Goal: Find specific page/section: Find specific page/section

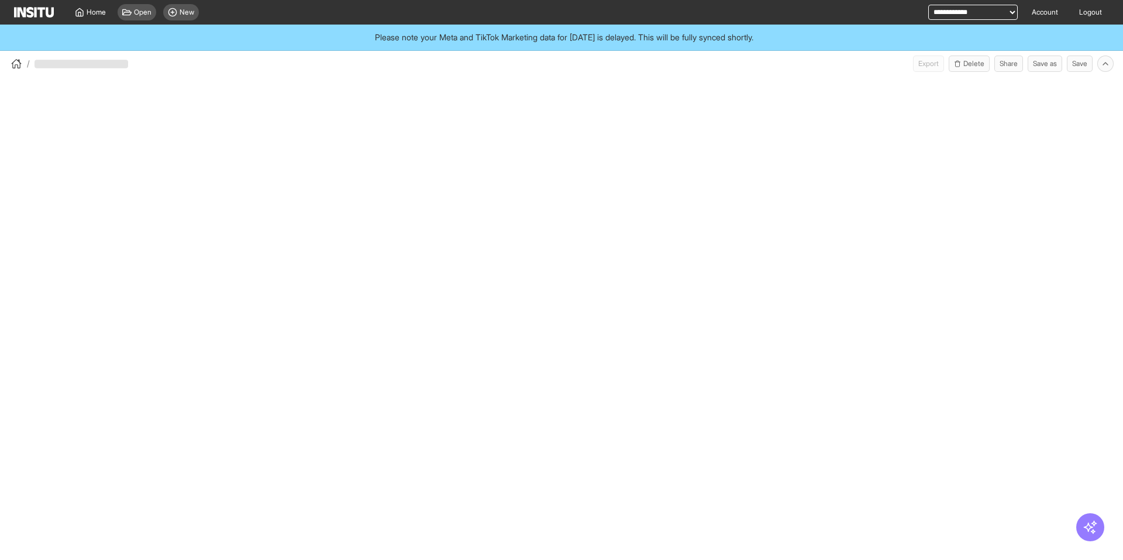
select select "**"
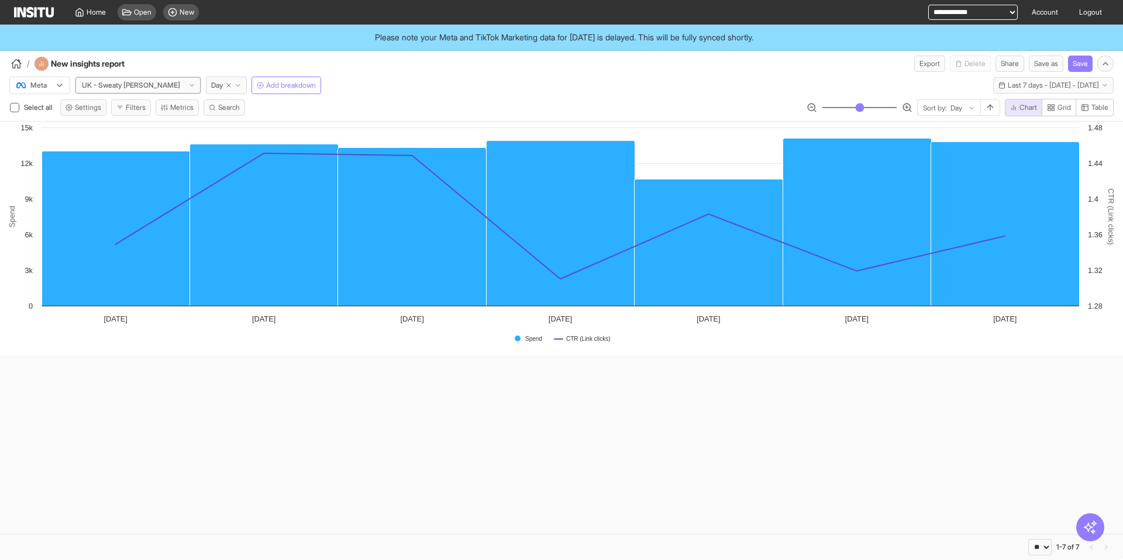
click at [105, 88] on div at bounding box center [131, 86] width 101 height 12
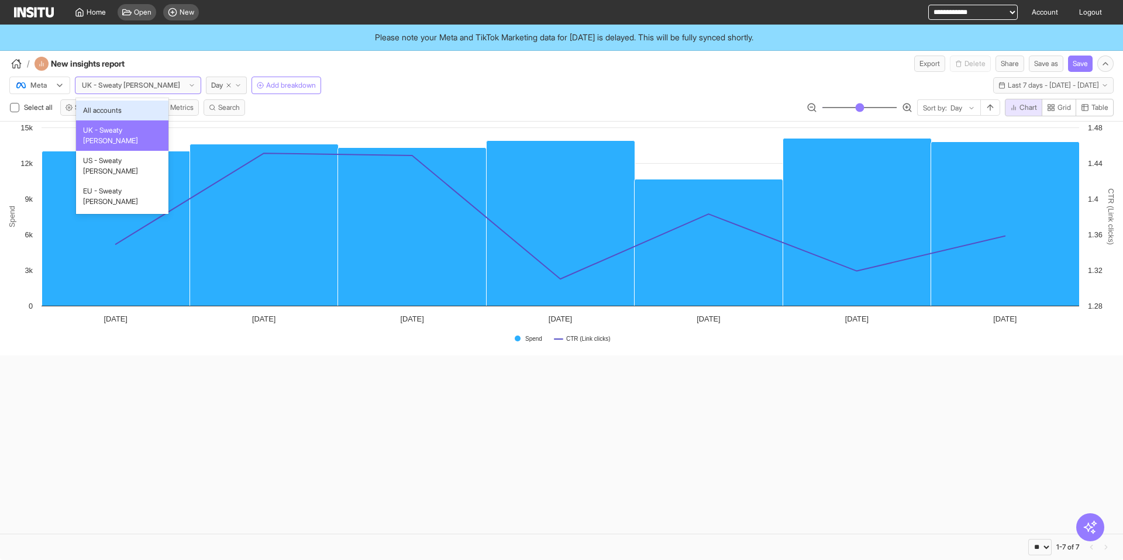
click at [57, 82] on icon at bounding box center [59, 85] width 9 height 9
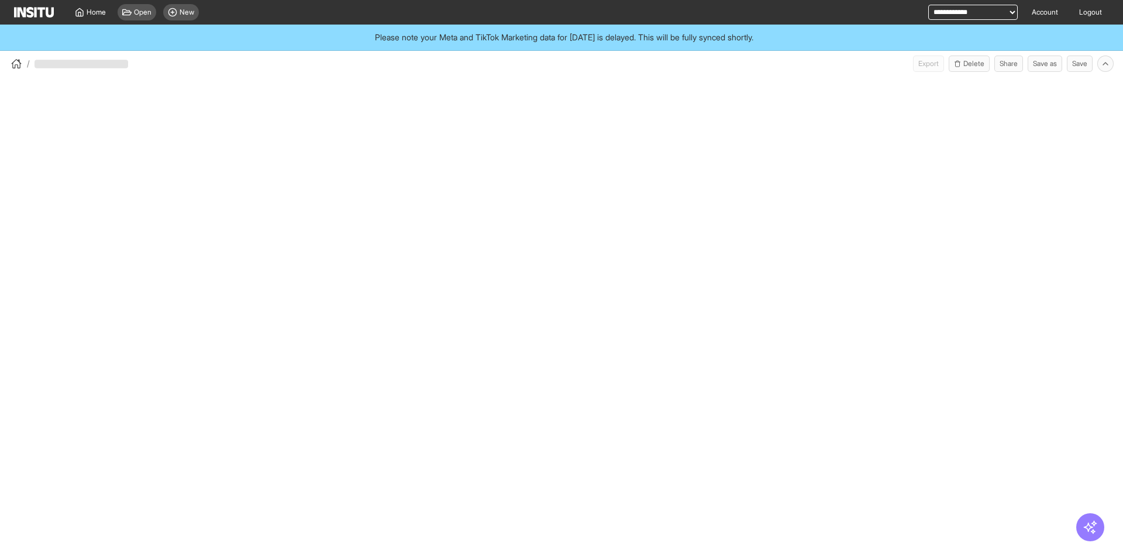
select select "**"
